Goal: Transaction & Acquisition: Book appointment/travel/reservation

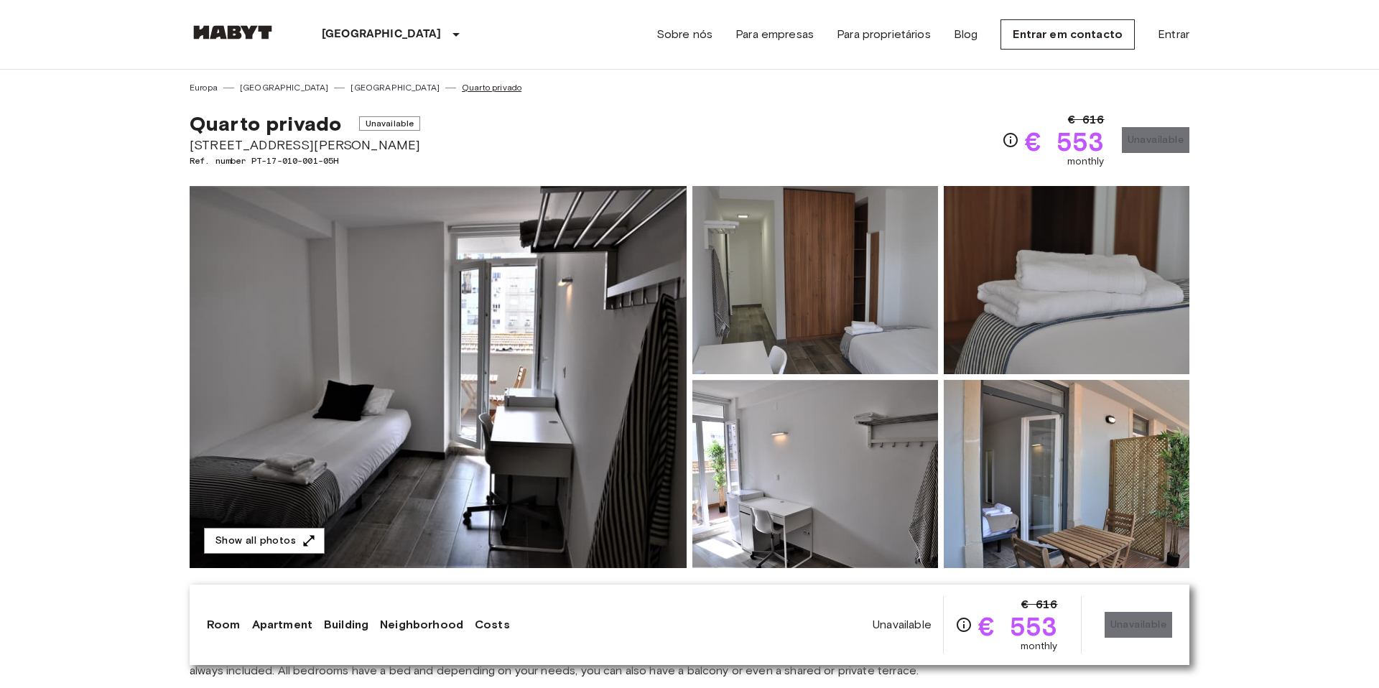
click at [350, 91] on link "[GEOGRAPHIC_DATA]" at bounding box center [394, 87] width 89 height 13
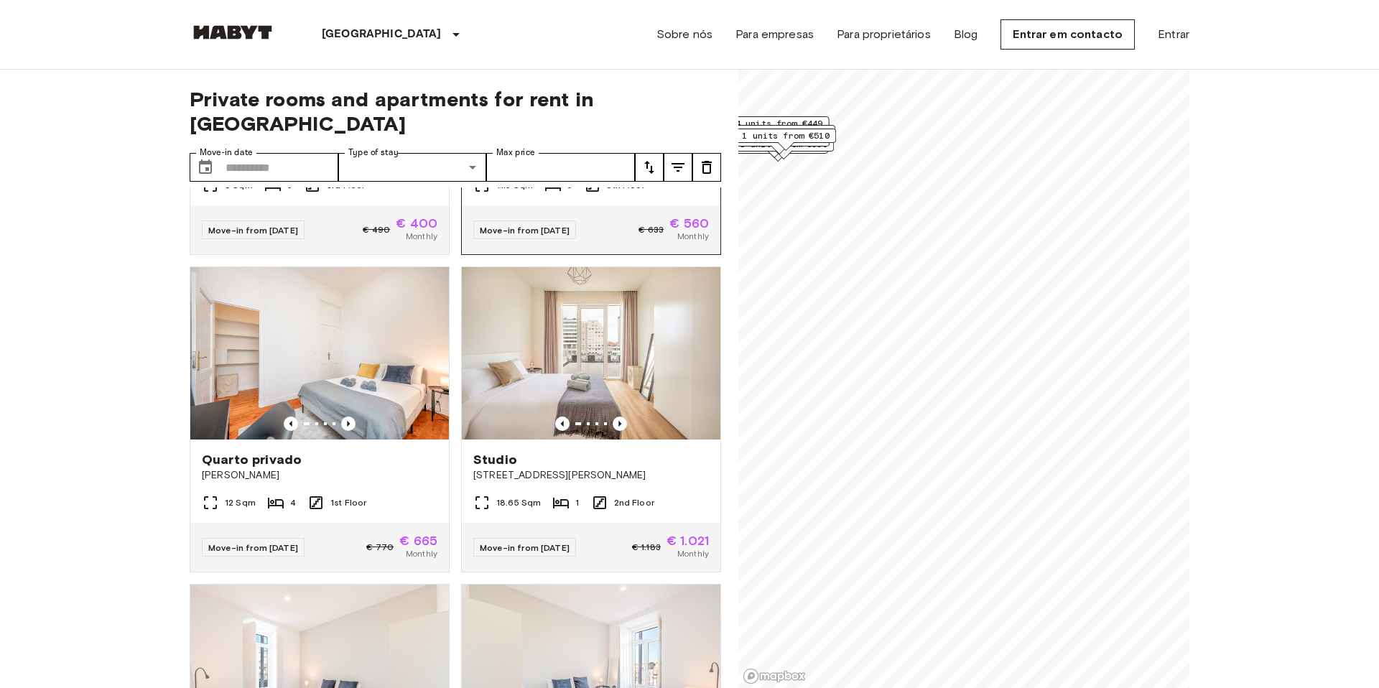
scroll to position [1504, 0]
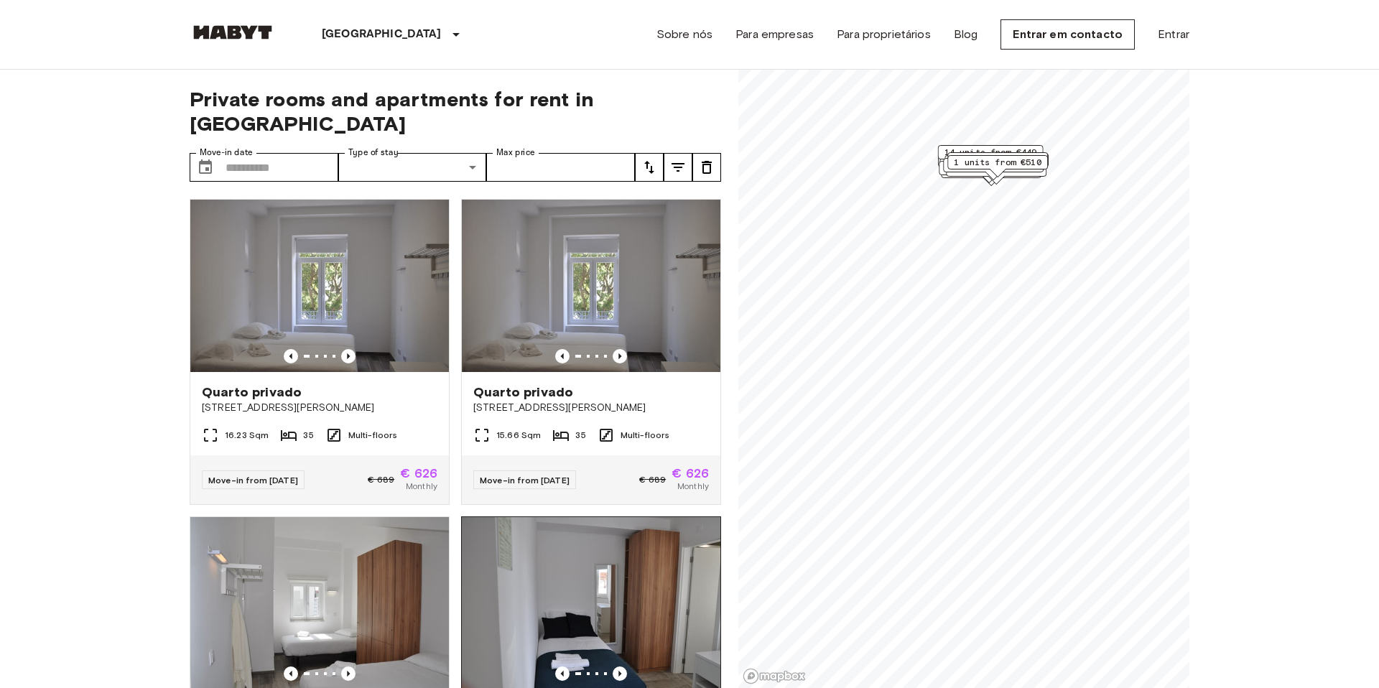
click at [672, 517] on img at bounding box center [591, 603] width 259 height 172
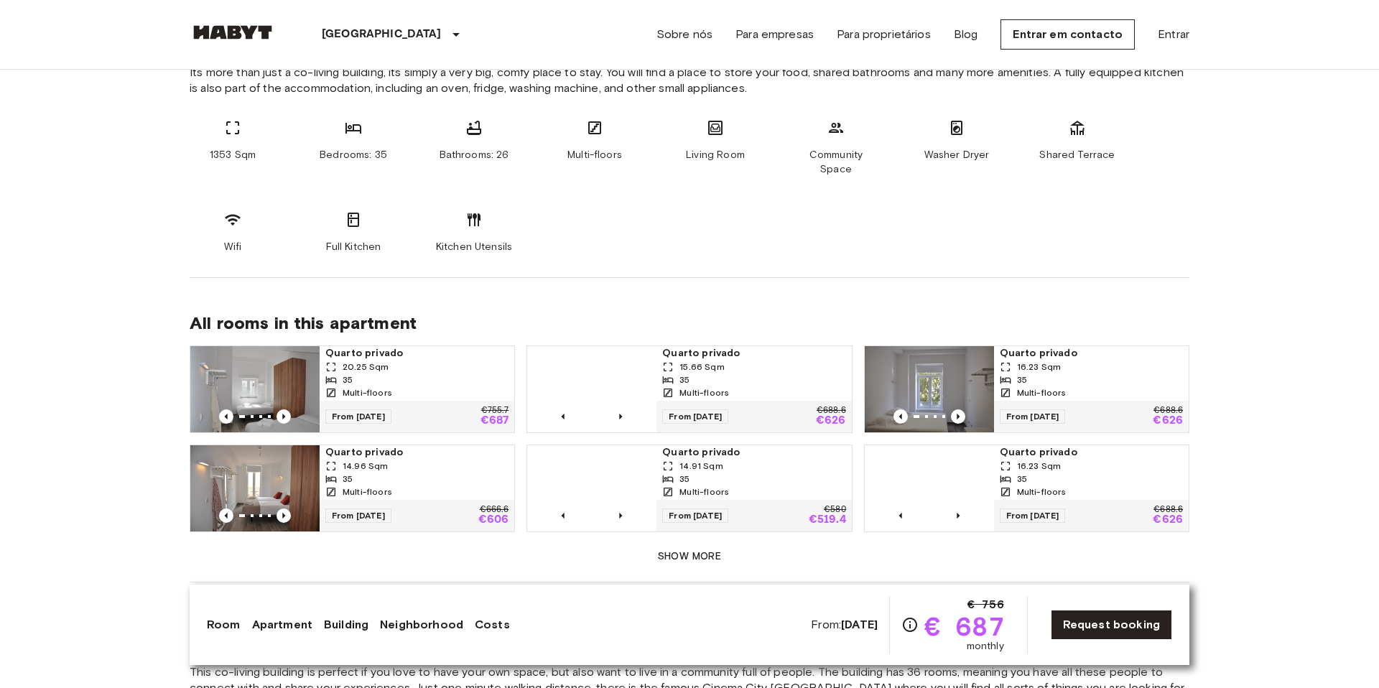
scroll to position [934, 0]
